Goal: Check status: Check status

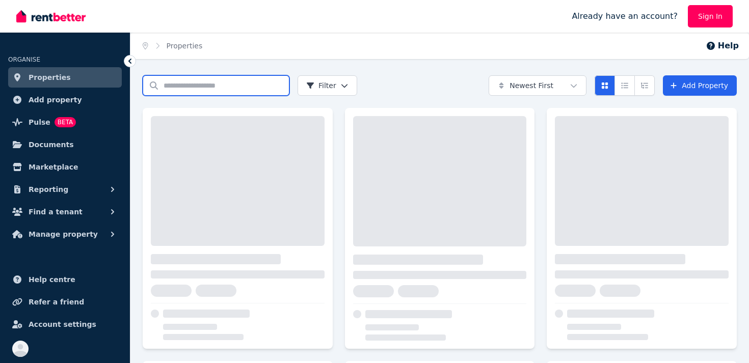
click at [223, 88] on input "Search properties" at bounding box center [216, 85] width 147 height 20
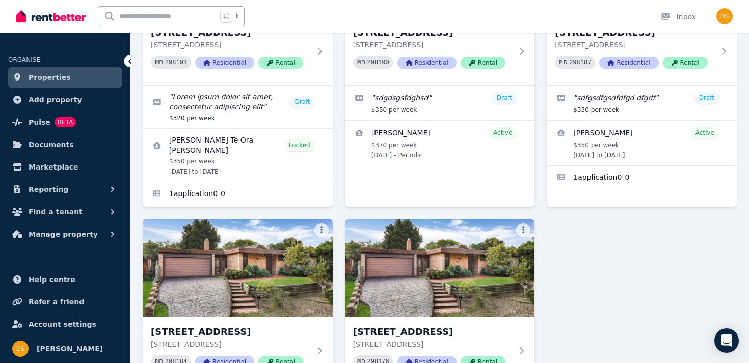
scroll to position [161, 0]
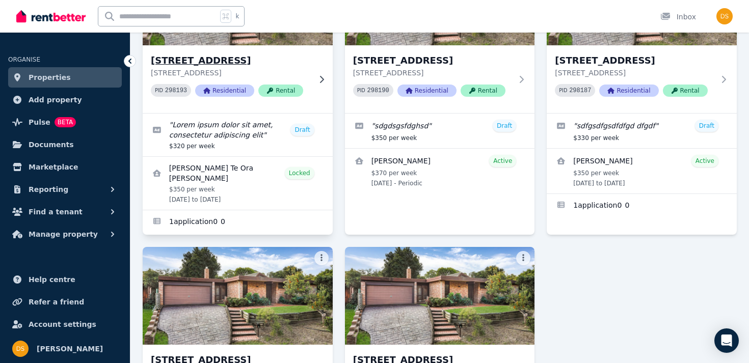
type input "*******"
click at [221, 61] on h3 "[STREET_ADDRESS]" at bounding box center [231, 61] width 160 height 14
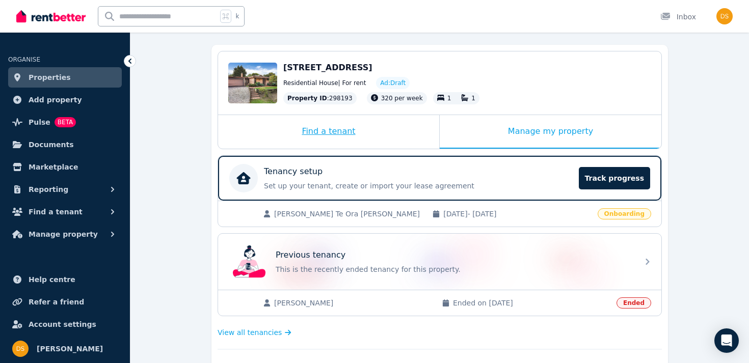
scroll to position [88, 0]
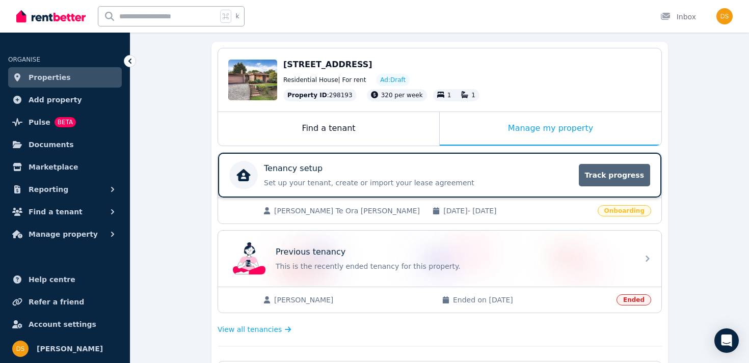
click at [641, 181] on span "Track progress" at bounding box center [614, 175] width 71 height 22
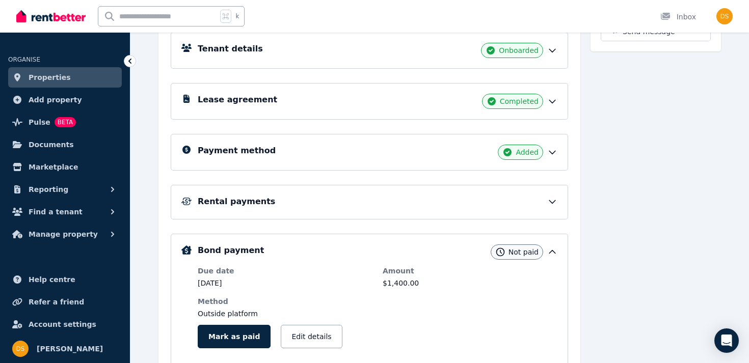
scroll to position [139, 0]
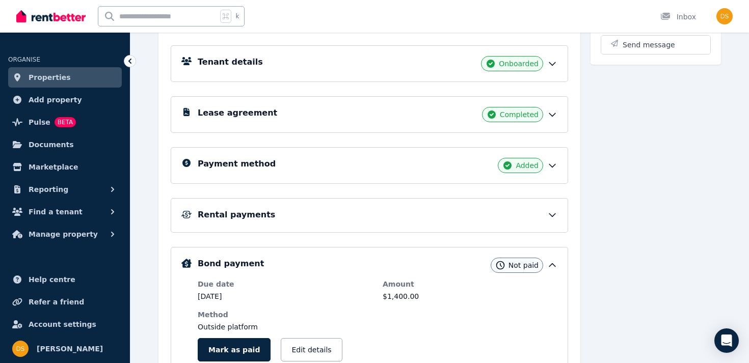
click at [548, 115] on icon at bounding box center [552, 115] width 10 height 10
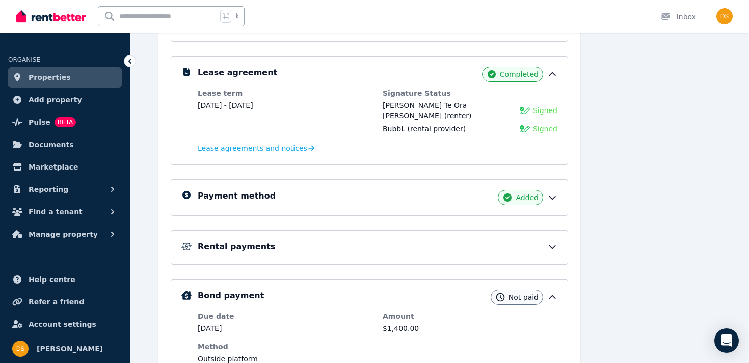
scroll to position [237, 0]
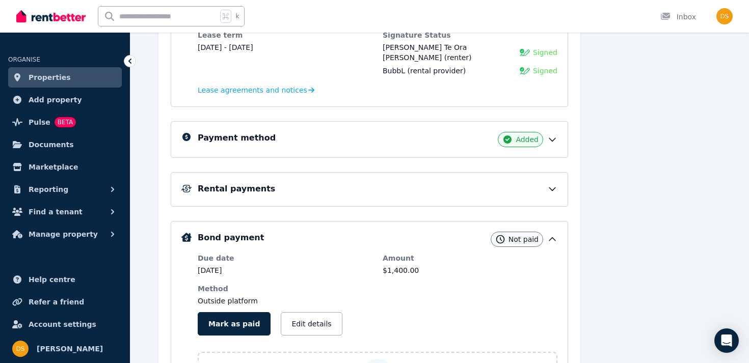
click at [551, 184] on icon at bounding box center [552, 189] width 10 height 10
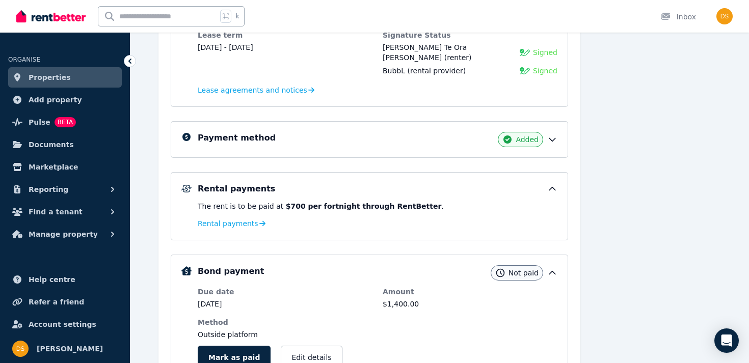
click at [547, 184] on icon at bounding box center [552, 189] width 10 height 10
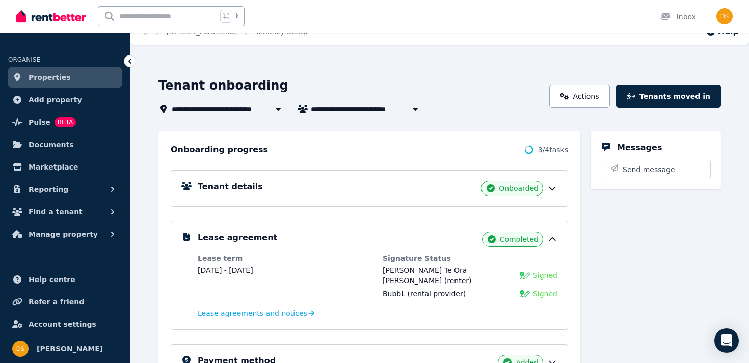
scroll to position [0, 0]
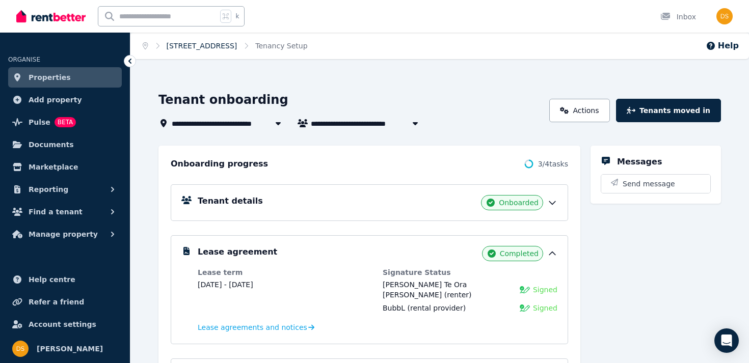
click at [208, 47] on link "[STREET_ADDRESS]" at bounding box center [202, 46] width 71 height 8
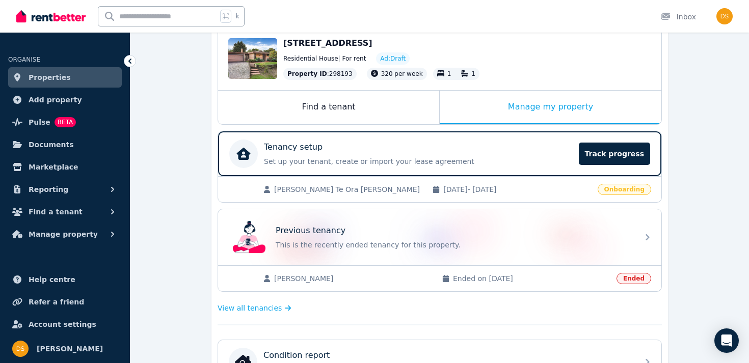
scroll to position [110, 0]
